Goal: Information Seeking & Learning: Learn about a topic

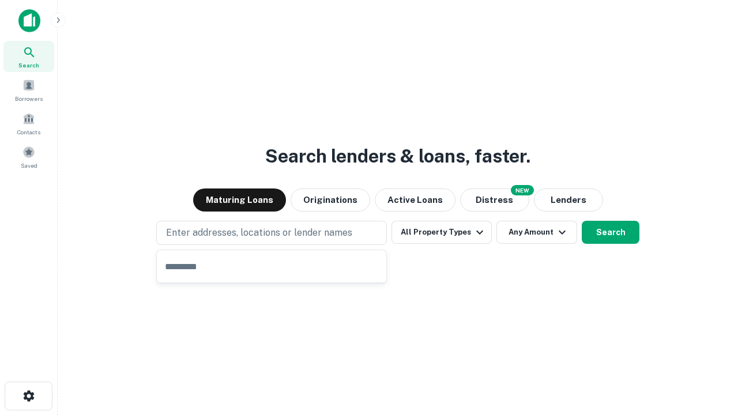
type input "**********"
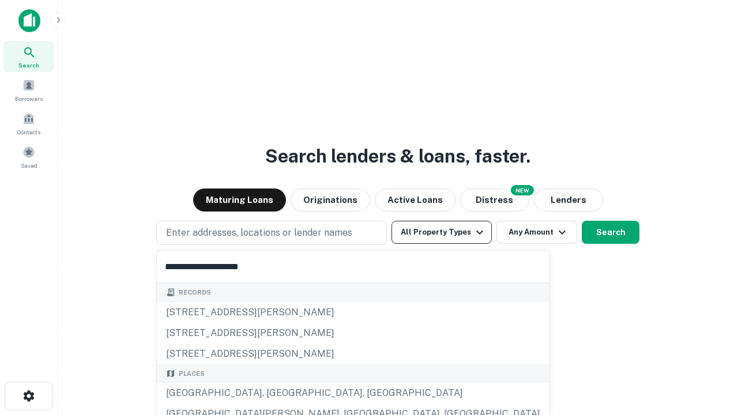
click at [276, 393] on div "[GEOGRAPHIC_DATA], [GEOGRAPHIC_DATA], [GEOGRAPHIC_DATA]" at bounding box center [353, 393] width 393 height 21
click at [442, 232] on button "All Property Types" at bounding box center [442, 232] width 100 height 23
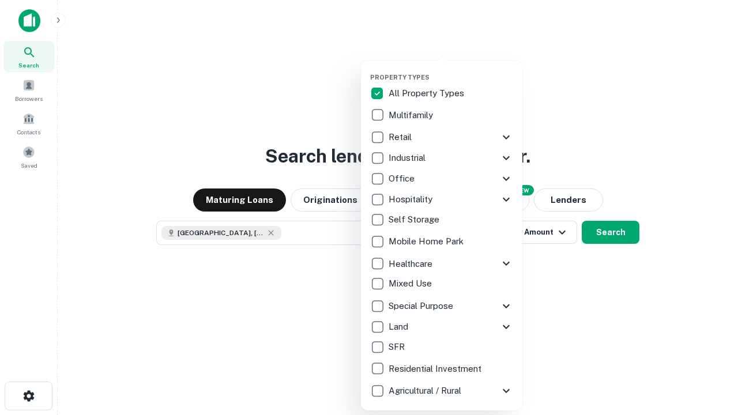
click at [451, 70] on button "button" at bounding box center [451, 70] width 162 height 1
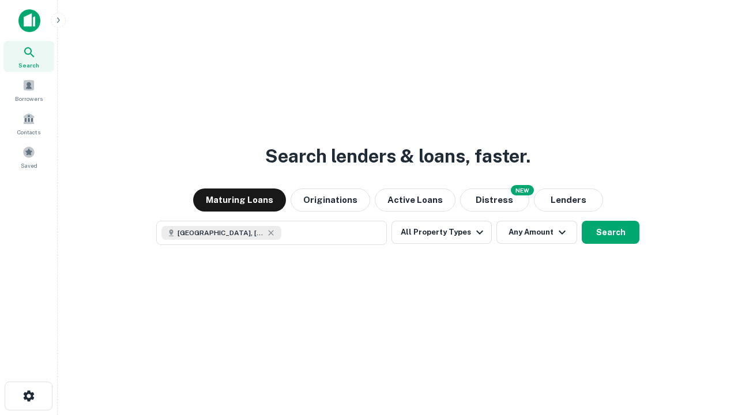
scroll to position [18, 0]
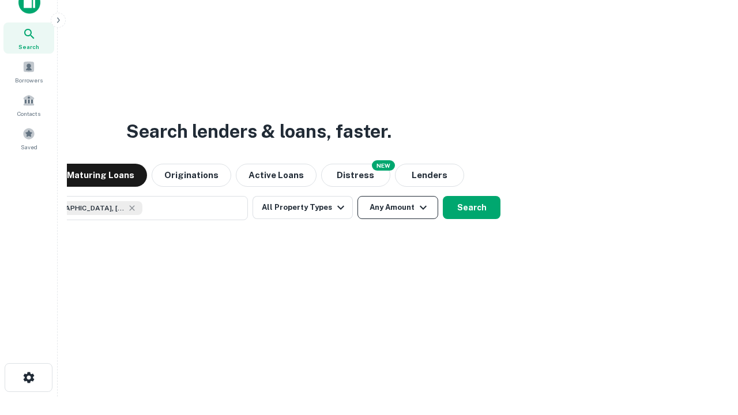
click at [358, 196] on button "Any Amount" at bounding box center [398, 207] width 81 height 23
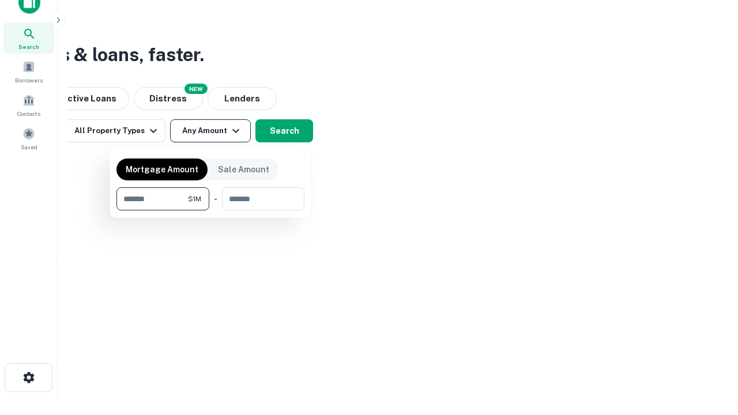
type input "*******"
click at [211, 211] on button "button" at bounding box center [211, 211] width 188 height 1
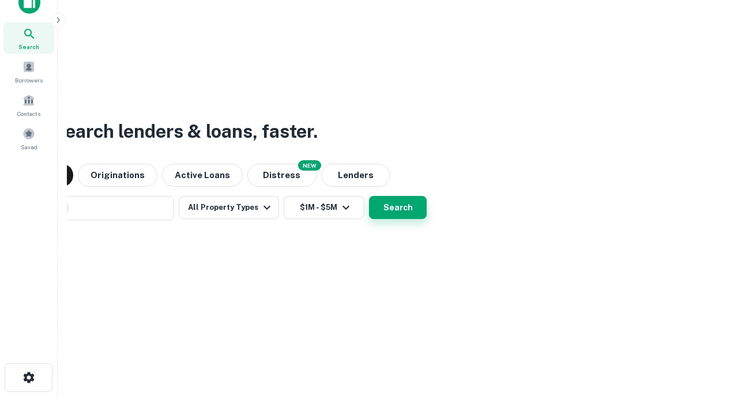
click at [369, 196] on button "Search" at bounding box center [398, 207] width 58 height 23
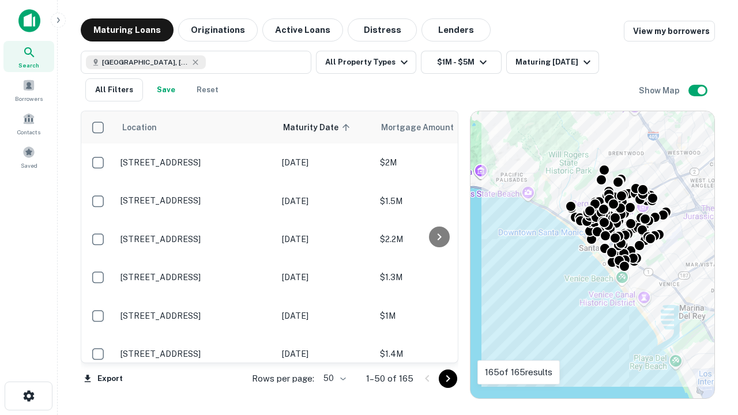
click at [333, 378] on body "Search Borrowers Contacts Saved Maturing Loans Originations Active Loans Distre…" at bounding box center [369, 207] width 738 height 415
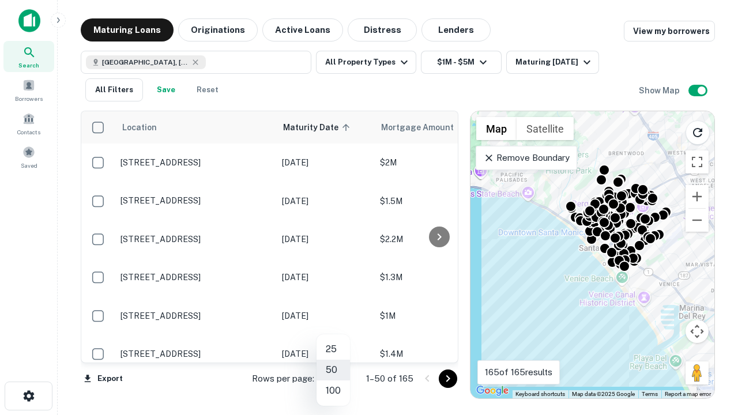
click at [333, 350] on li "25" at bounding box center [333, 349] width 33 height 21
